Goal: Navigation & Orientation: Understand site structure

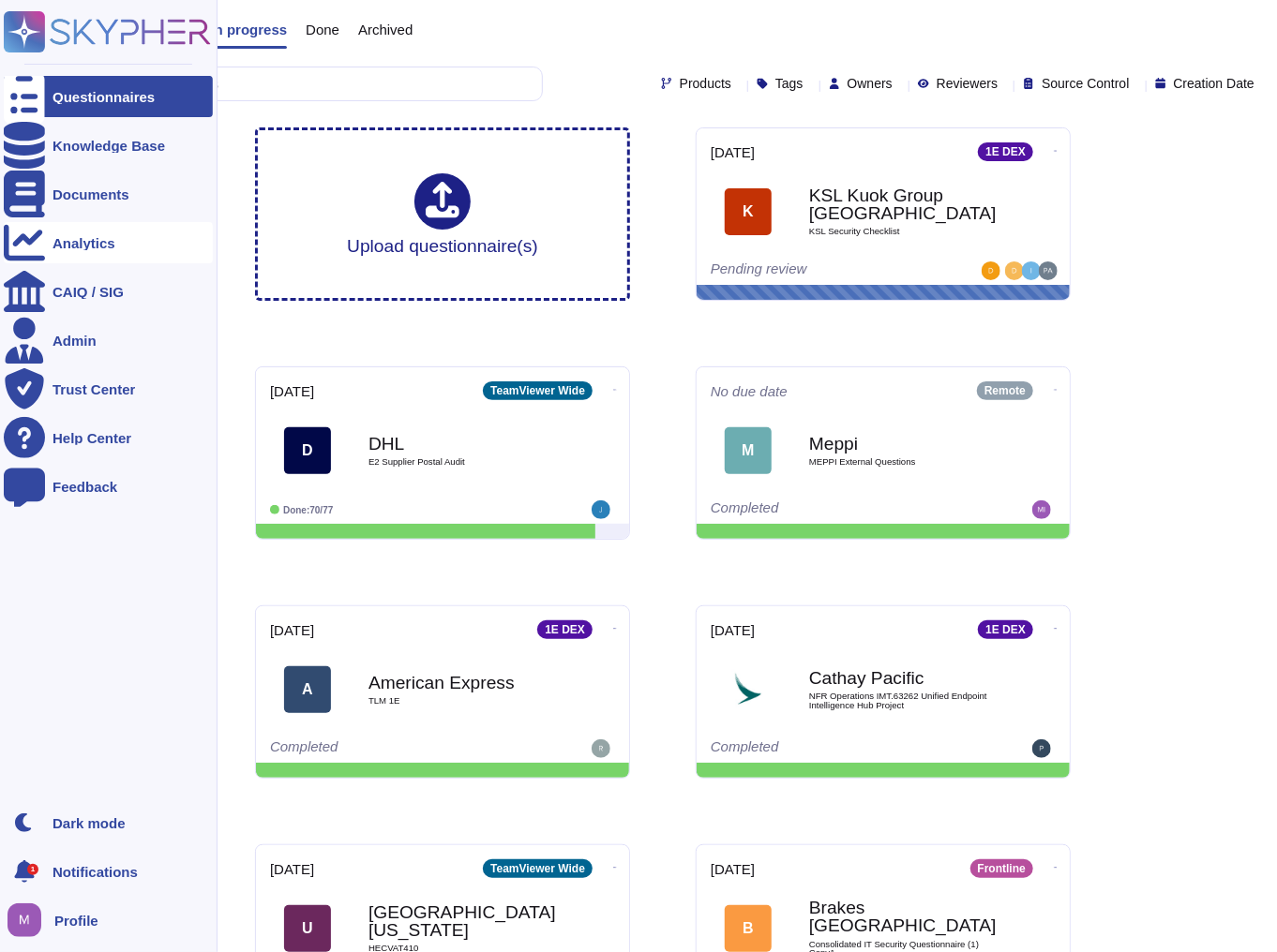
click at [108, 241] on div "Analytics" at bounding box center [84, 243] width 63 height 14
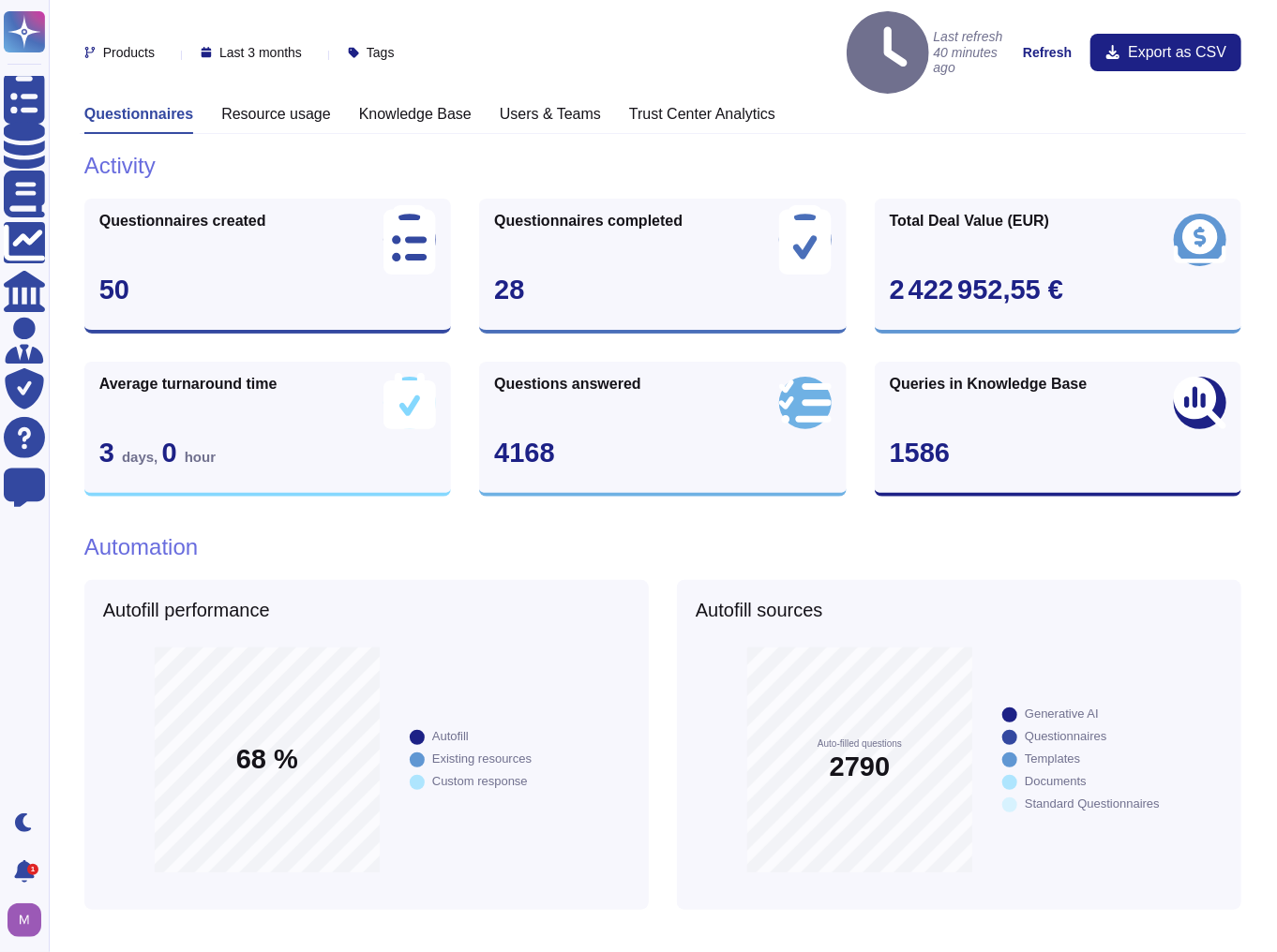
click at [269, 105] on div "Resource usage" at bounding box center [275, 119] width 109 height 29
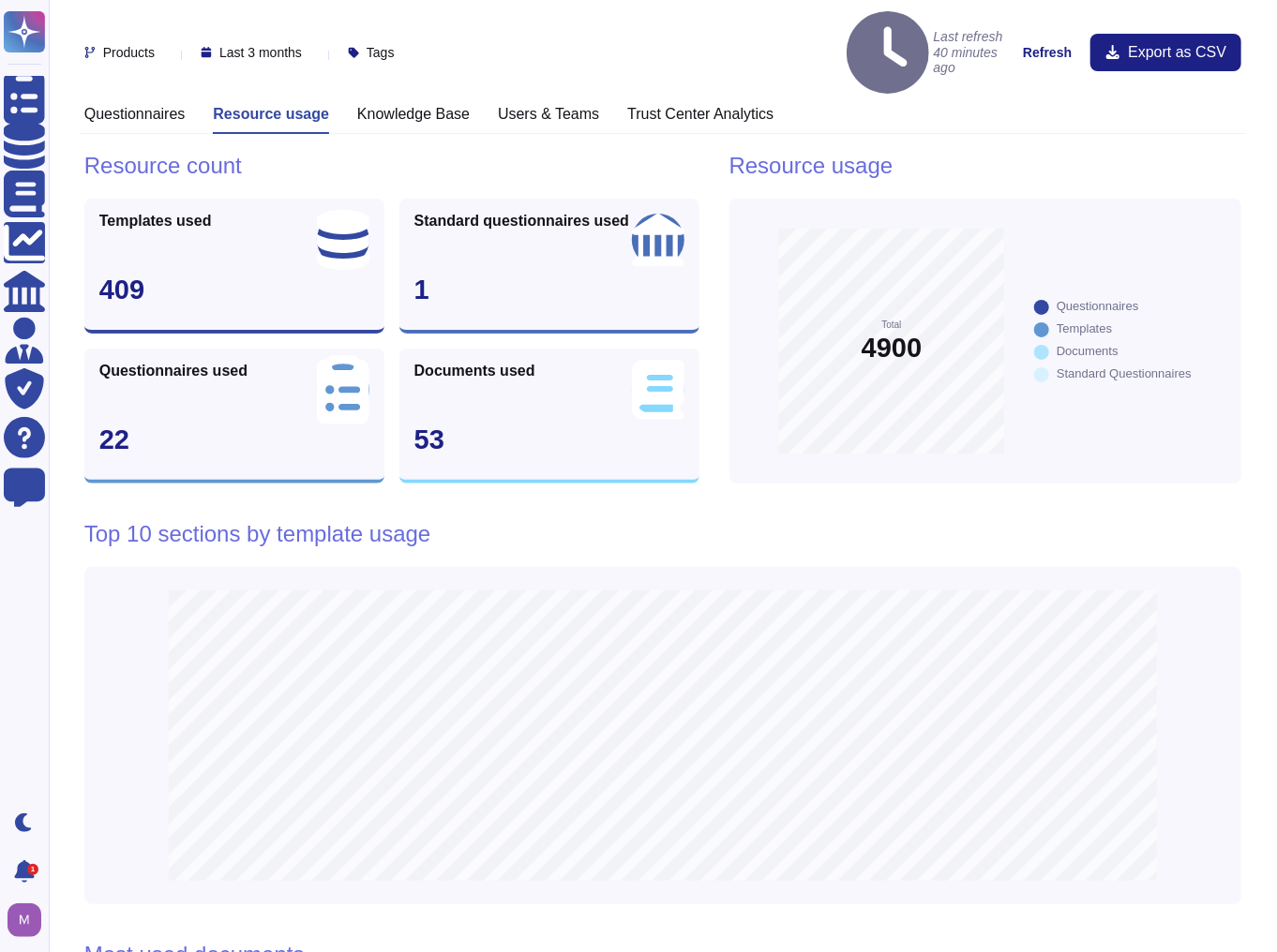
click at [394, 105] on h3 "Knowledge Base" at bounding box center [413, 114] width 112 height 18
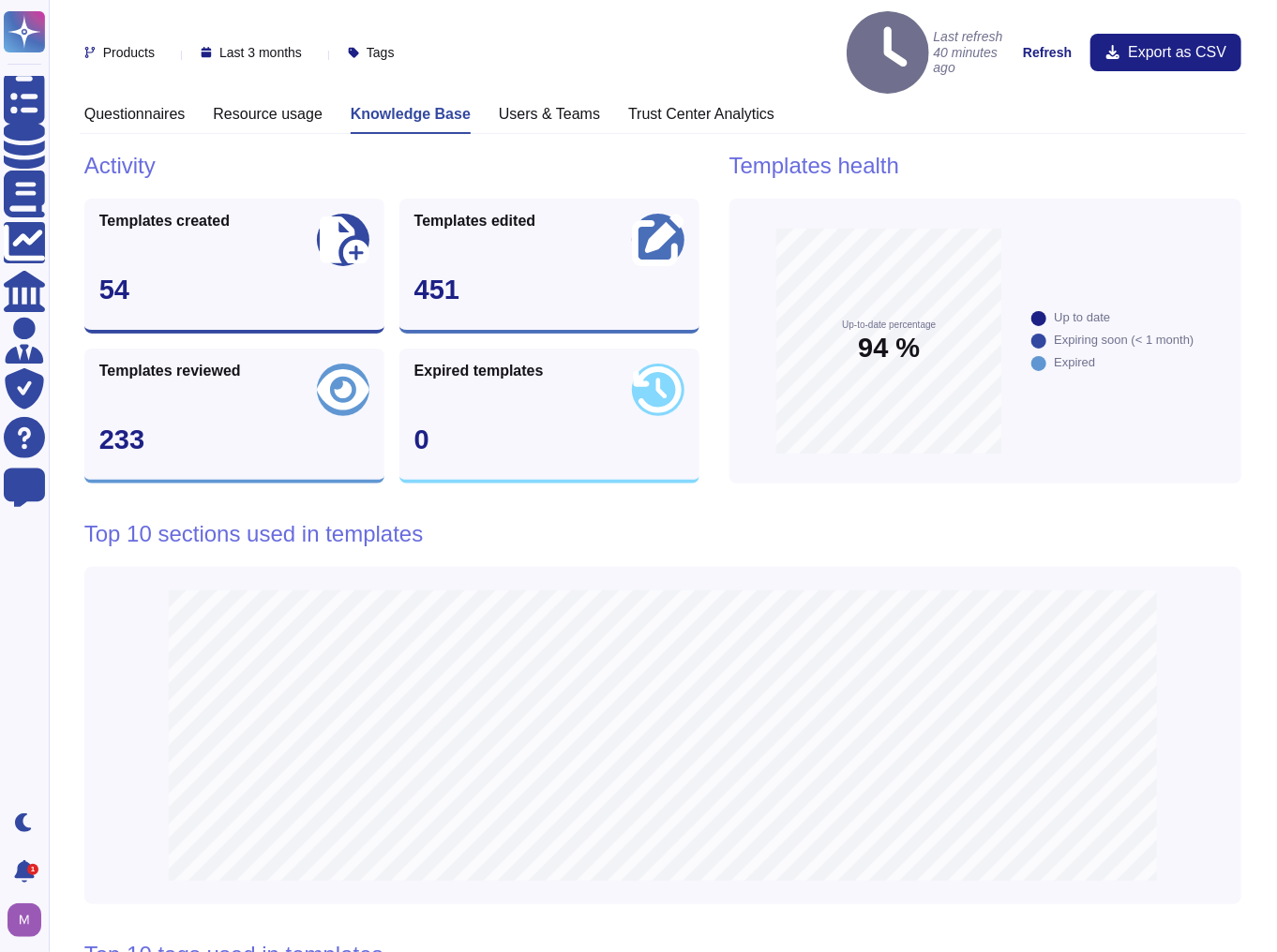
click at [559, 105] on h3 "Users & Teams" at bounding box center [549, 114] width 101 height 18
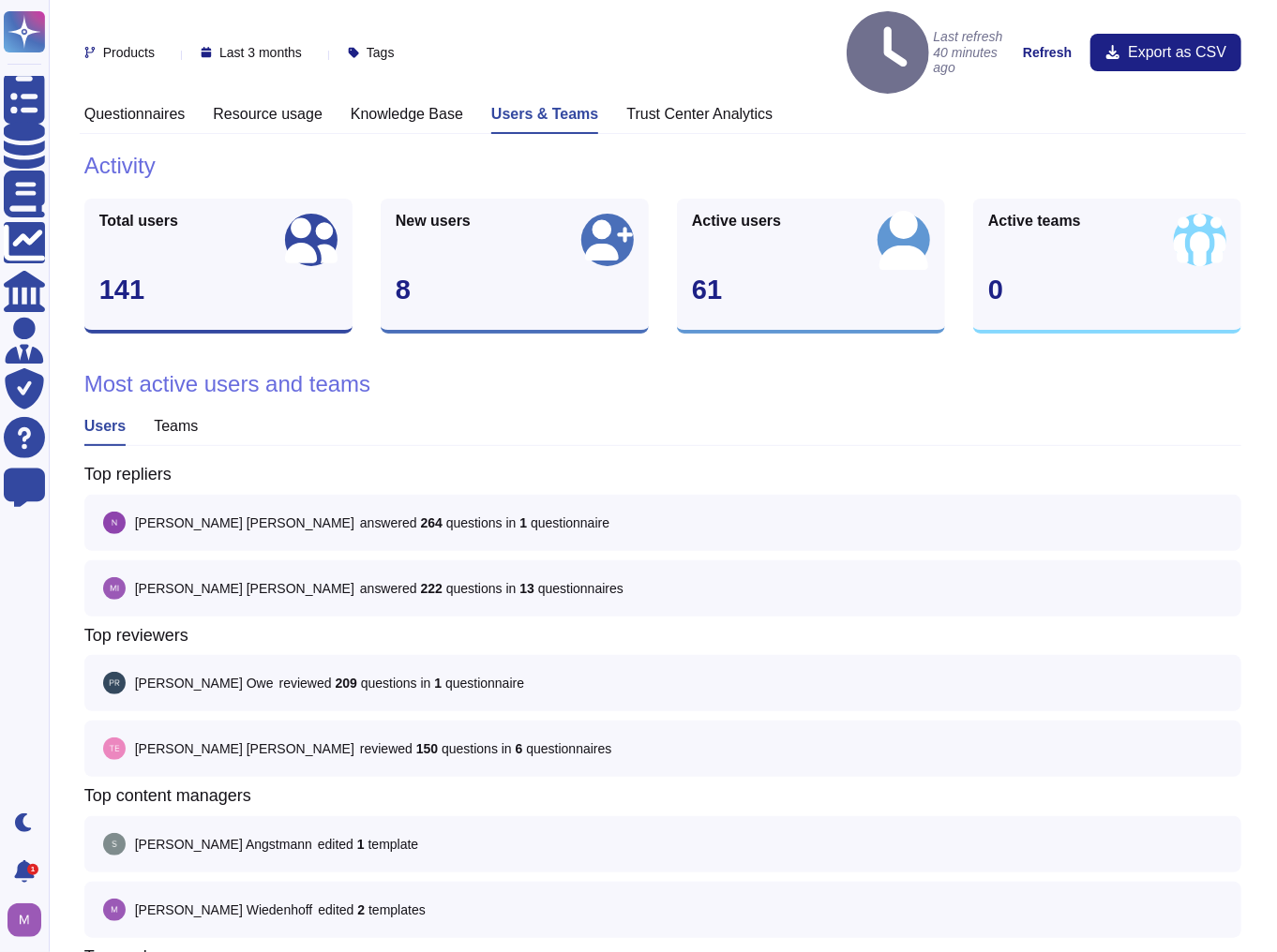
click at [698, 105] on h3 "Trust Center Analytics" at bounding box center [699, 114] width 146 height 18
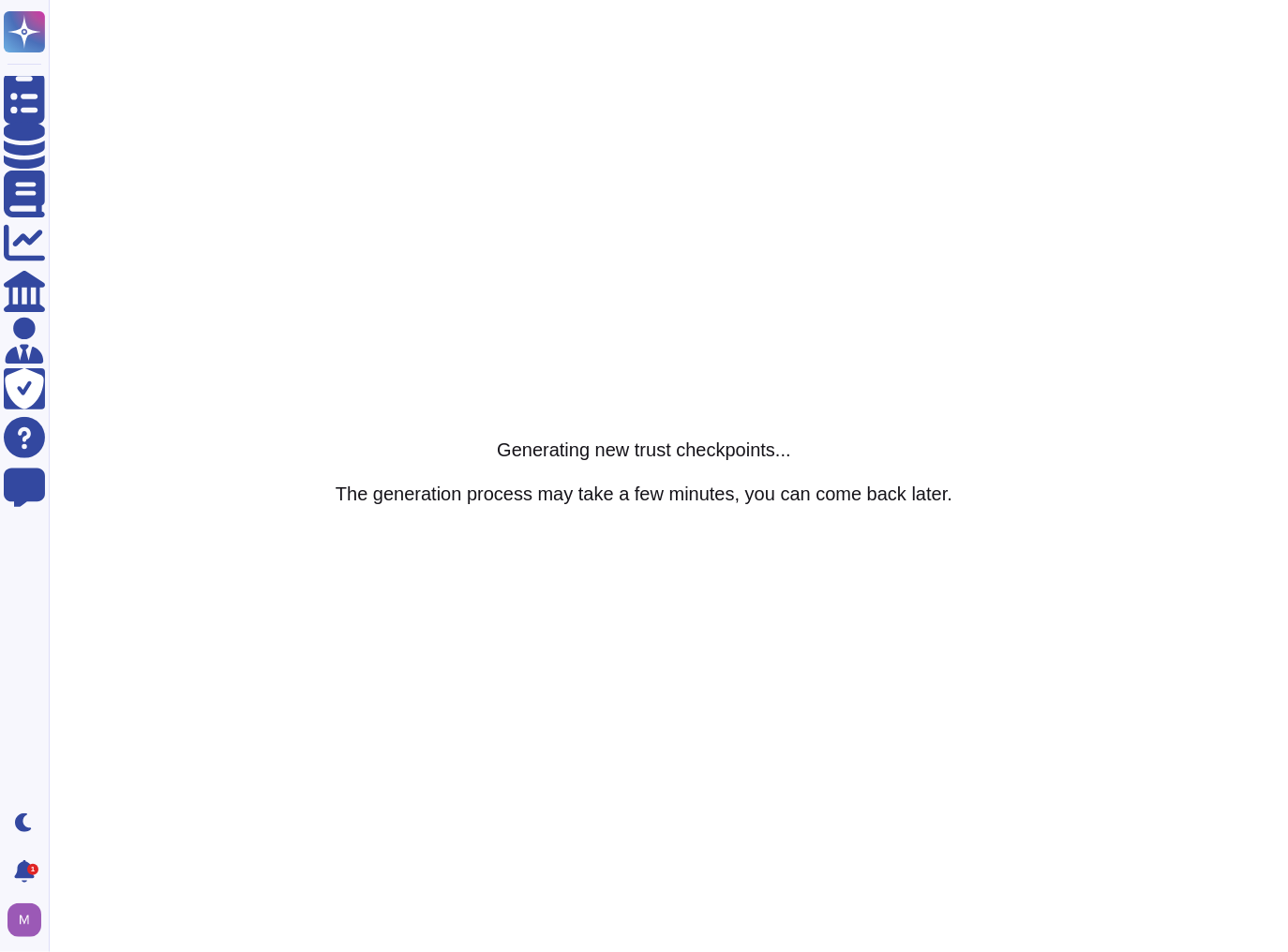
drag, startPoint x: 497, startPoint y: 32, endPoint x: 436, endPoint y: 34, distance: 61.0
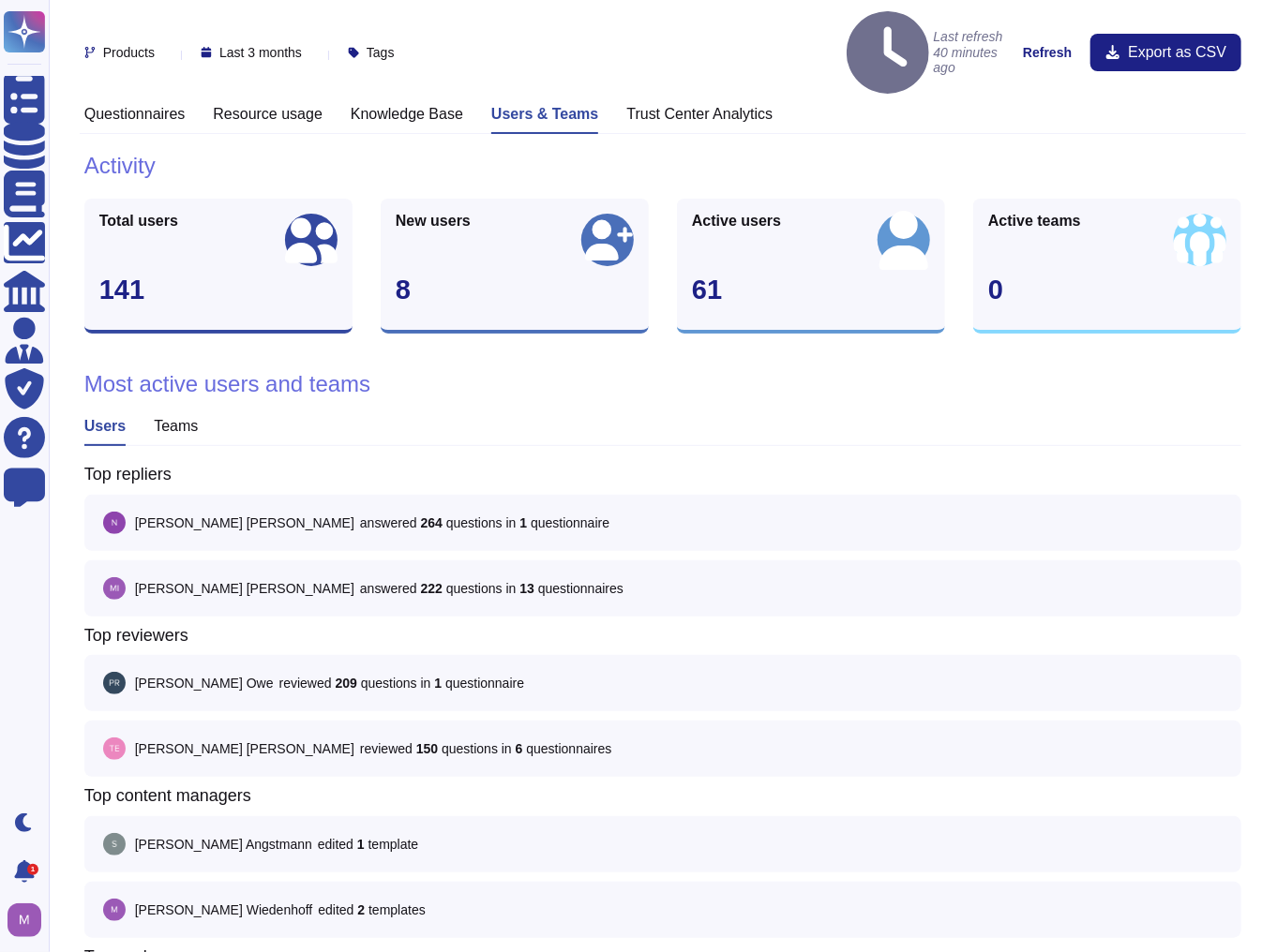
click at [448, 105] on h3 "Knowledge Base" at bounding box center [406, 114] width 112 height 18
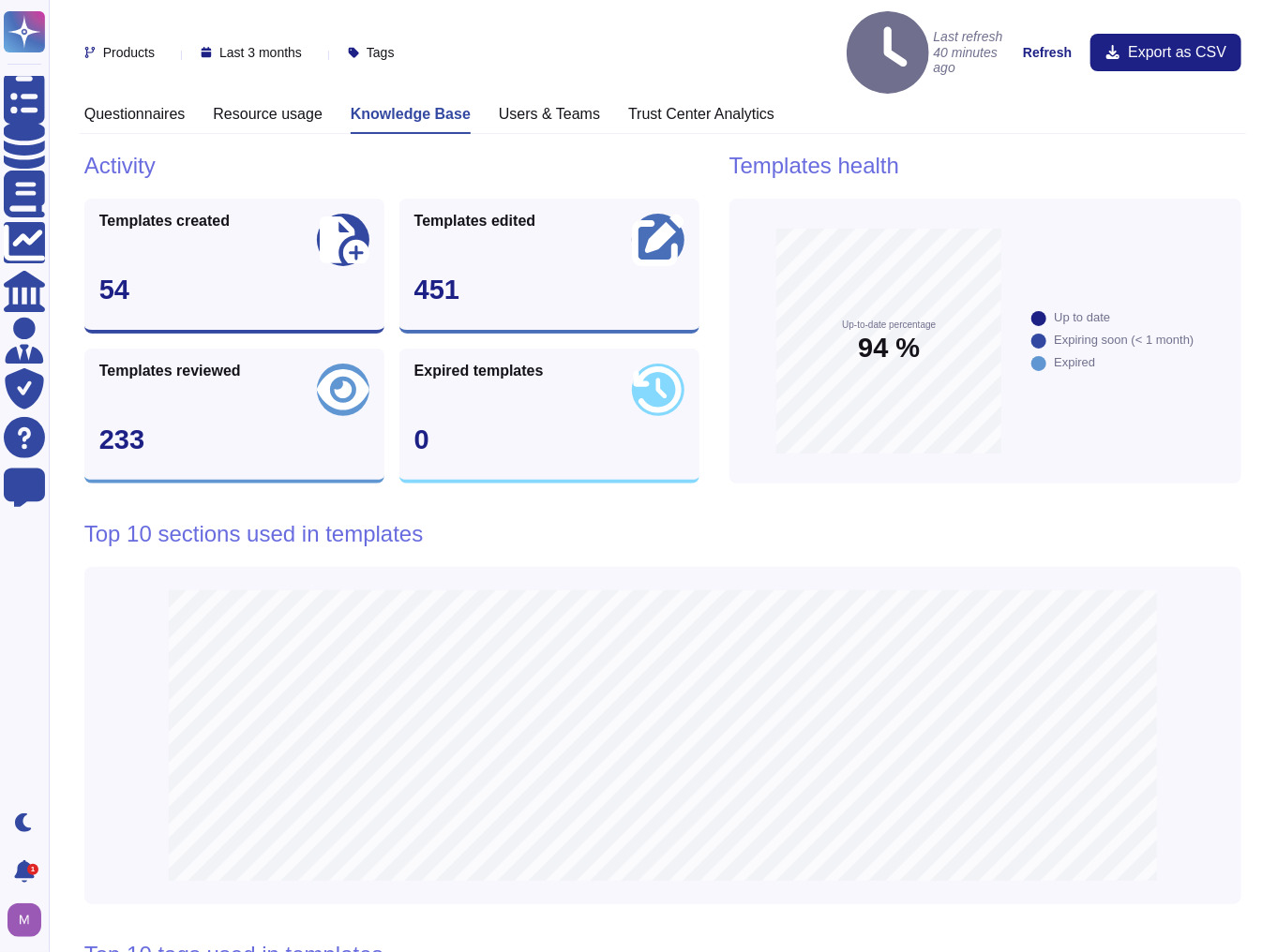
click at [279, 105] on h3 "Resource usage" at bounding box center [268, 114] width 109 height 18
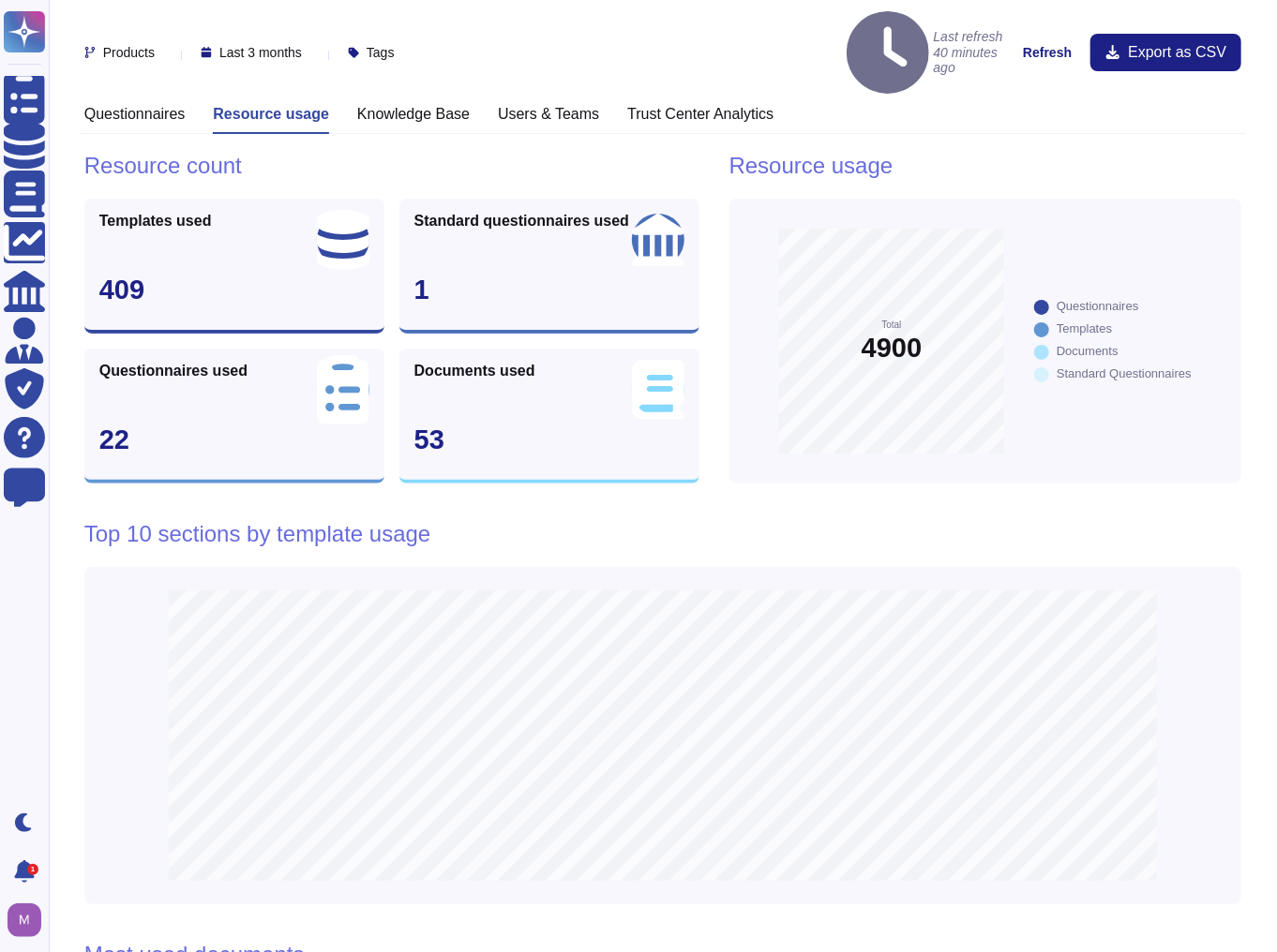
click at [123, 105] on h3 "Questionnaires" at bounding box center [135, 114] width 101 height 18
